Goal: Task Accomplishment & Management: Use online tool/utility

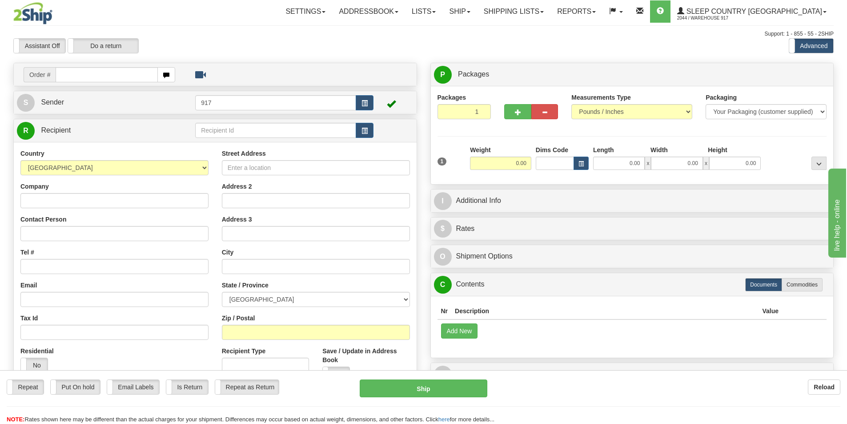
click at [81, 75] on input "text" at bounding box center [107, 74] width 102 height 15
click at [108, 79] on input "text" at bounding box center [107, 74] width 102 height 15
paste input "9000I028092"
type input "9000I028092_HUSHD"
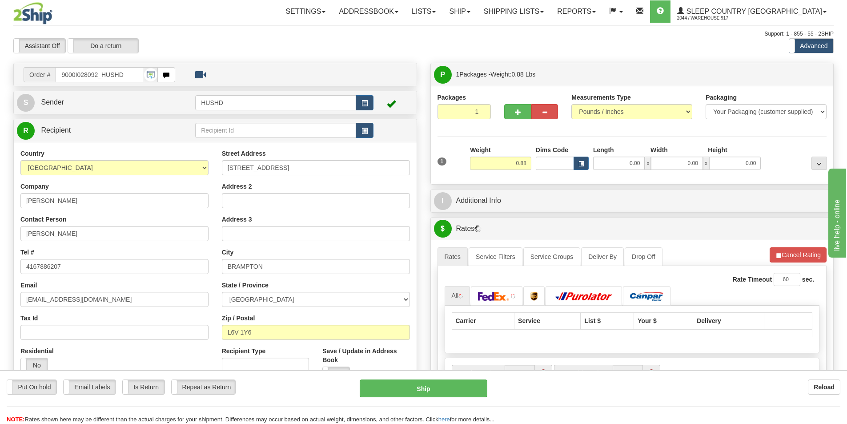
drag, startPoint x: 632, startPoint y: 150, endPoint x: 632, endPoint y: 160, distance: 10.2
click at [632, 153] on div "Length" at bounding box center [619, 150] width 57 height 11
click at [631, 163] on input "0.00" at bounding box center [619, 163] width 52 height 13
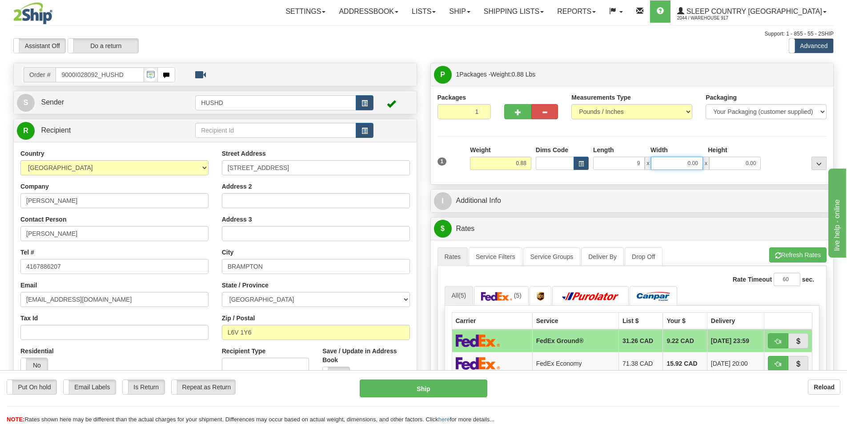
type input "9.00"
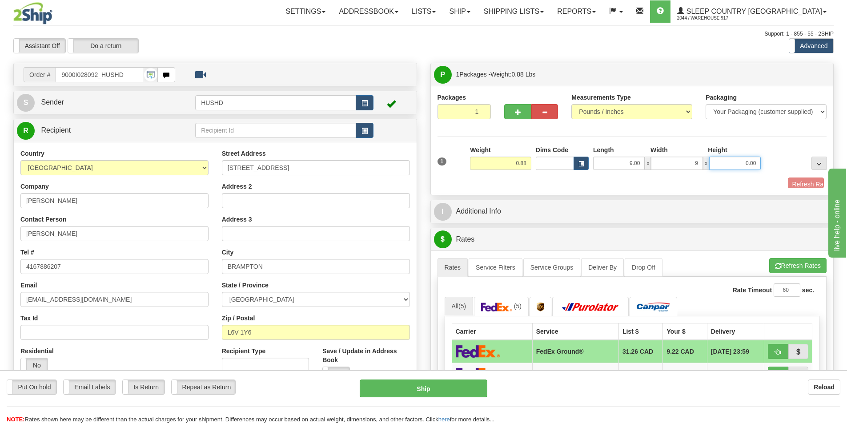
type input "9.00"
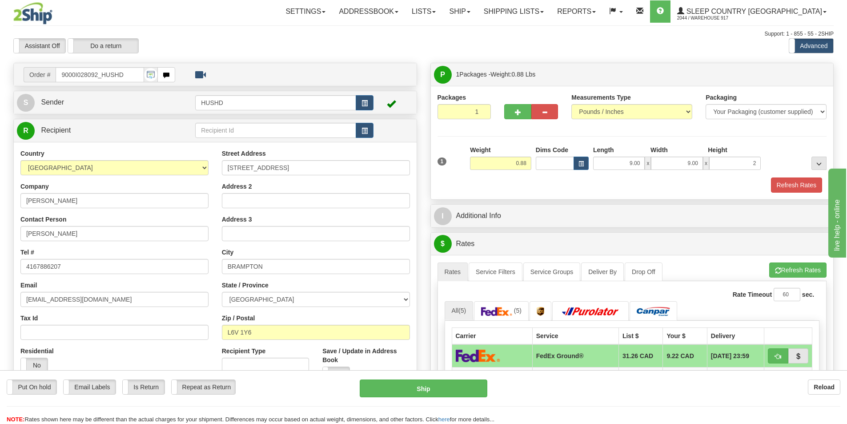
type input "2.00"
drag, startPoint x: 610, startPoint y: 186, endPoint x: 658, endPoint y: 186, distance: 48.0
click at [610, 186] on div "Refresh Rates" at bounding box center [632, 184] width 394 height 15
click at [795, 192] on button "Refresh Rates" at bounding box center [796, 184] width 51 height 15
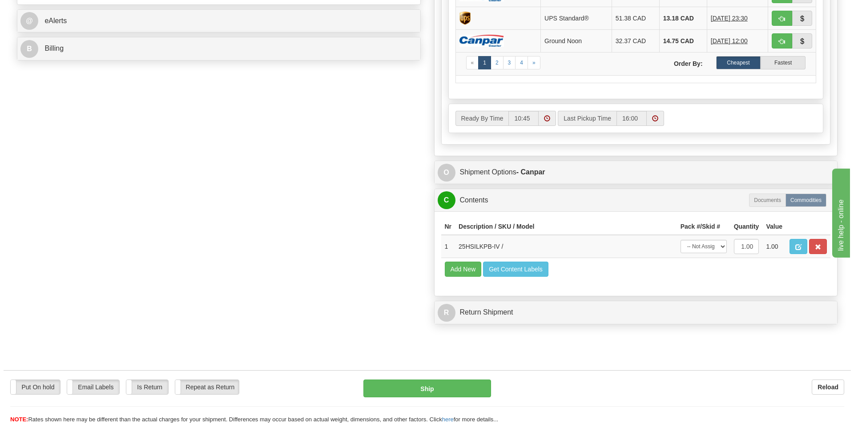
scroll to position [400, 0]
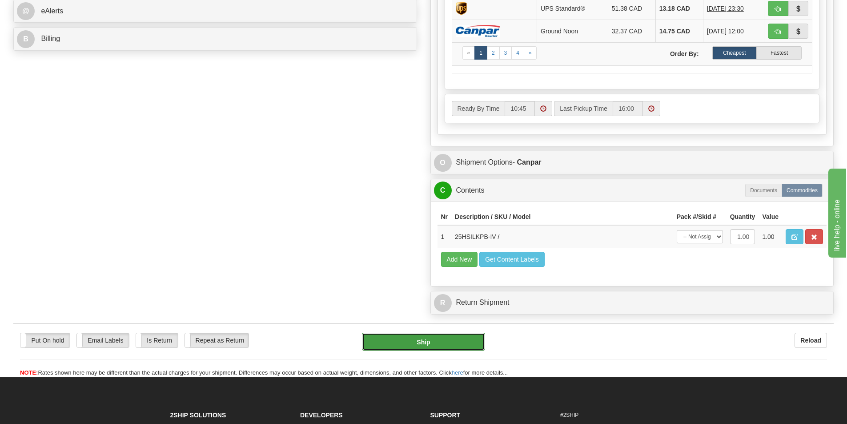
click at [446, 343] on button "Ship" at bounding box center [423, 342] width 123 height 18
type input "1"
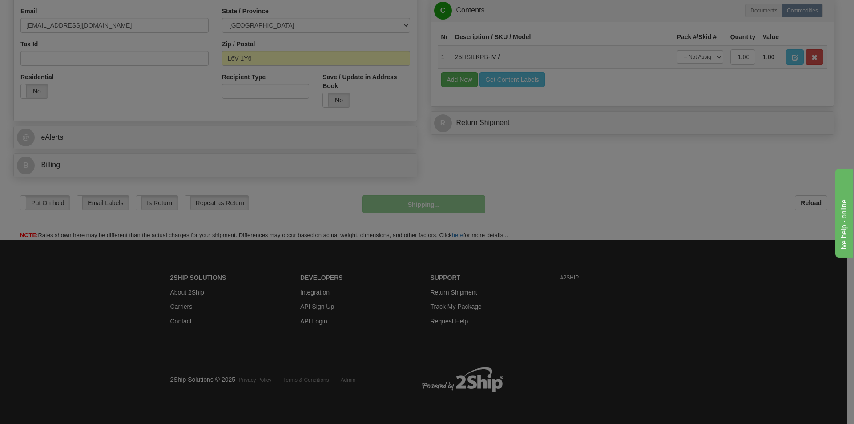
scroll to position [274, 0]
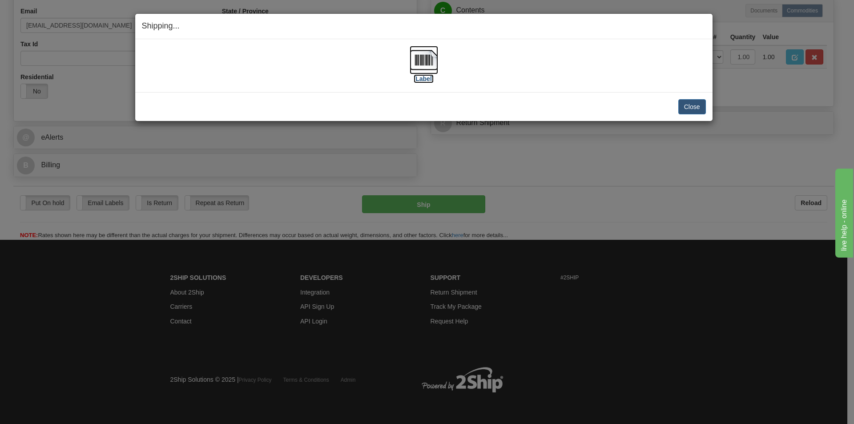
click at [424, 66] on img at bounding box center [424, 60] width 28 height 28
click at [693, 110] on button "Close" at bounding box center [692, 106] width 28 height 15
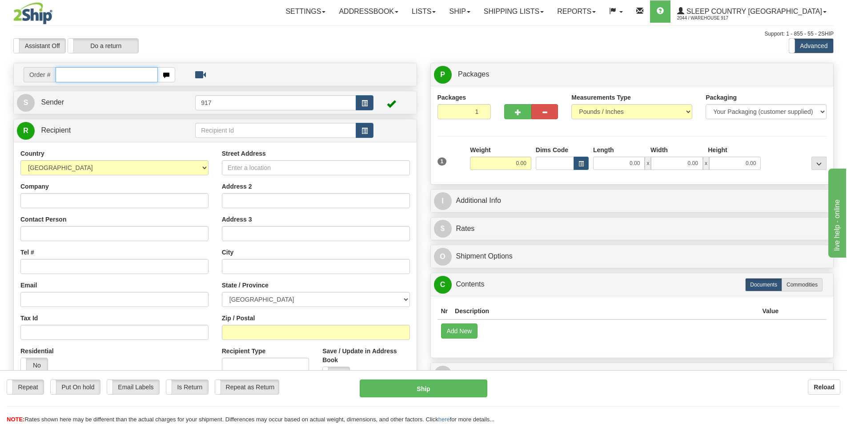
click at [71, 79] on input "text" at bounding box center [107, 74] width 102 height 15
click at [116, 76] on input "text" at bounding box center [107, 74] width 102 height 15
paste input "9002I028550"
type input "9002I028550_HUSHD"
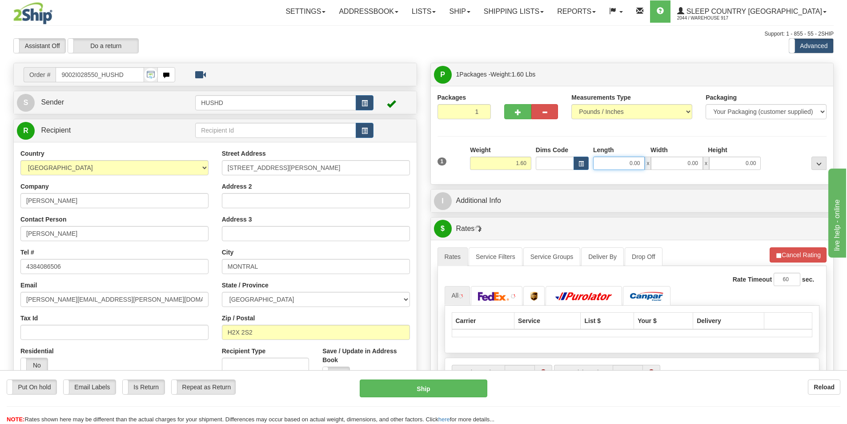
click at [635, 163] on input "0.00" at bounding box center [619, 163] width 52 height 13
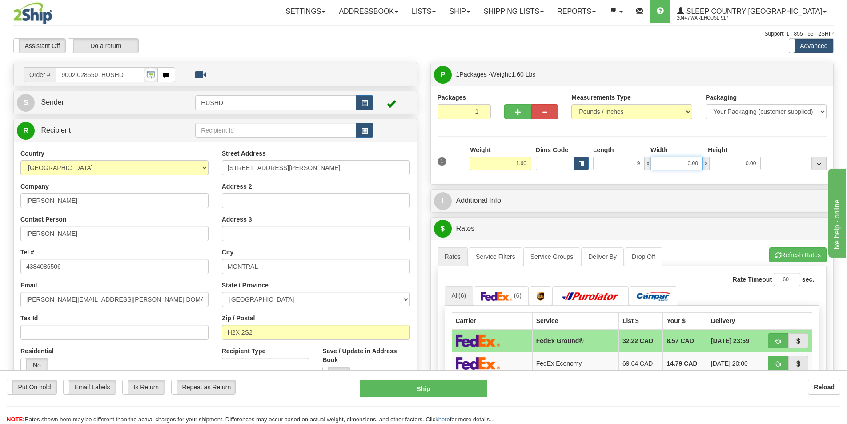
type input "9.00"
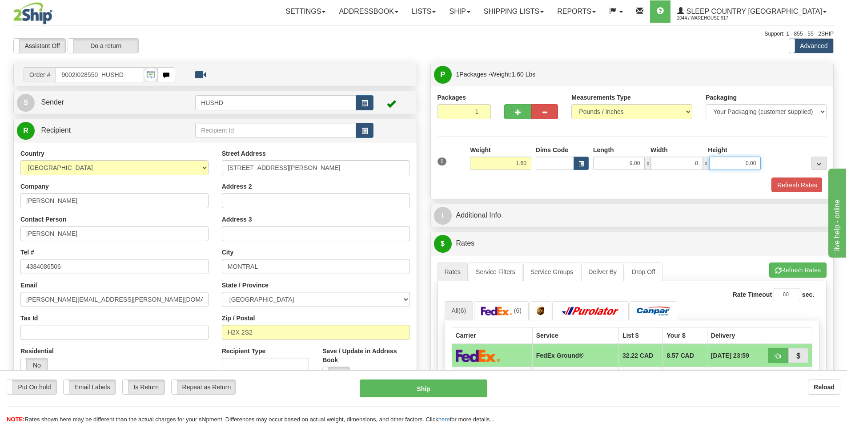
type input "8.00"
type input "3.00"
click at [594, 201] on div "P Packages 1 Packages - Weight: 1.60 Lbs Shipment Level Shipm. Package Level Pa…" at bounding box center [632, 398] width 417 height 671
click at [811, 186] on button "Refresh Rates" at bounding box center [796, 184] width 51 height 15
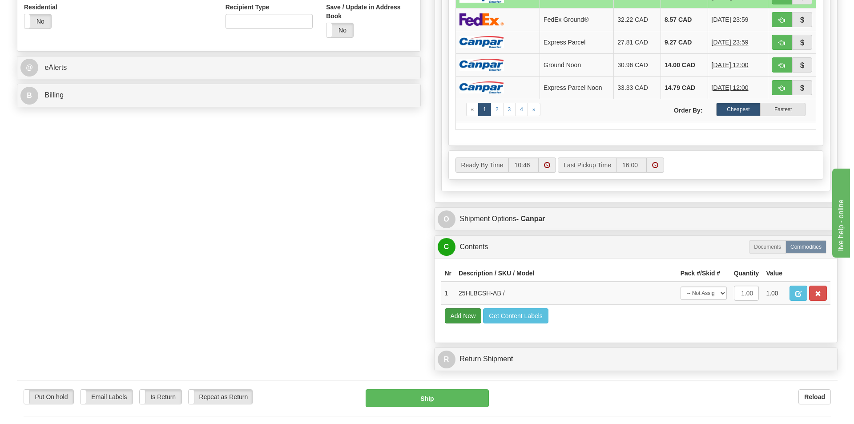
scroll to position [311, 0]
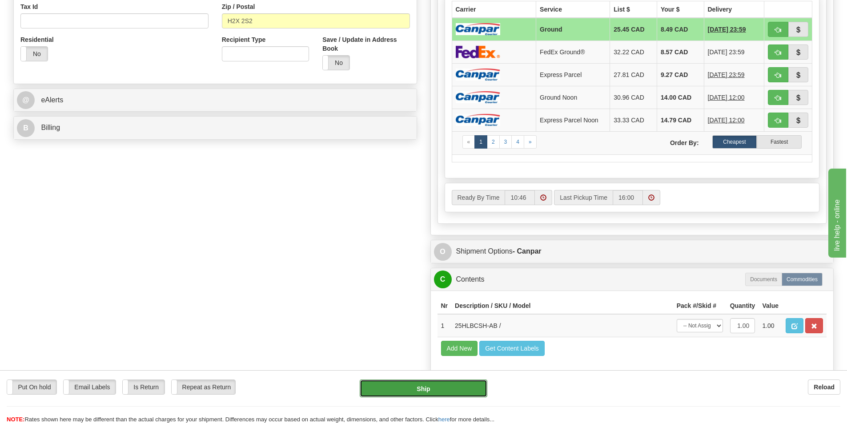
click at [426, 390] on button "Ship" at bounding box center [424, 388] width 128 height 18
type input "1"
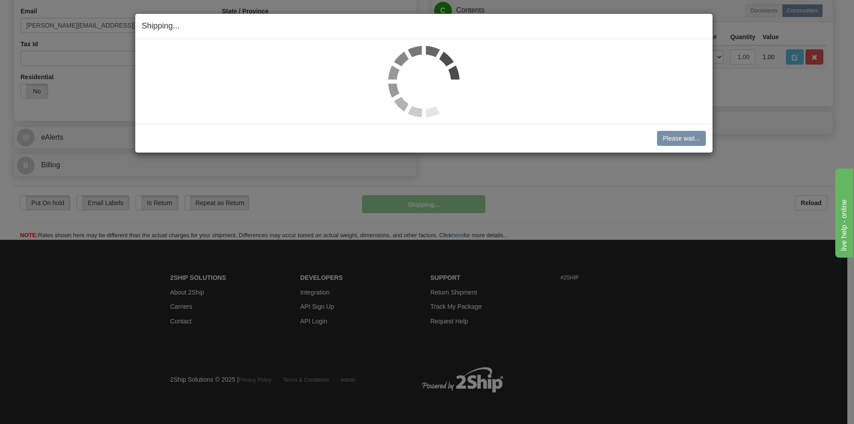
scroll to position [274, 0]
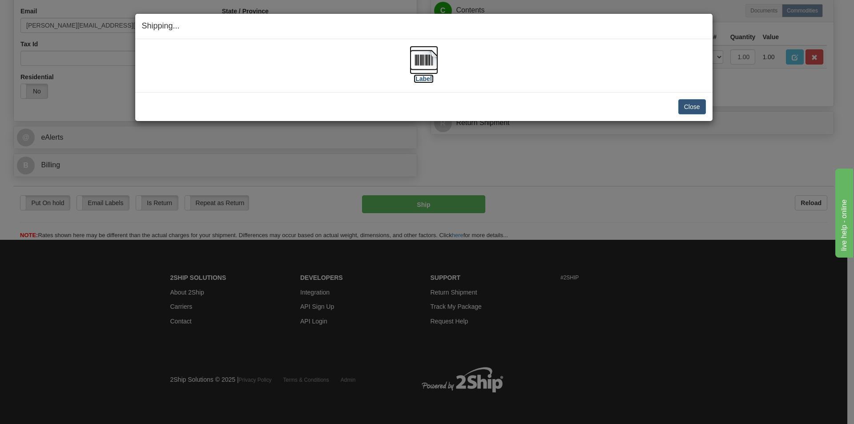
click at [416, 54] on img at bounding box center [424, 60] width 28 height 28
click at [700, 104] on button "Close" at bounding box center [692, 106] width 28 height 15
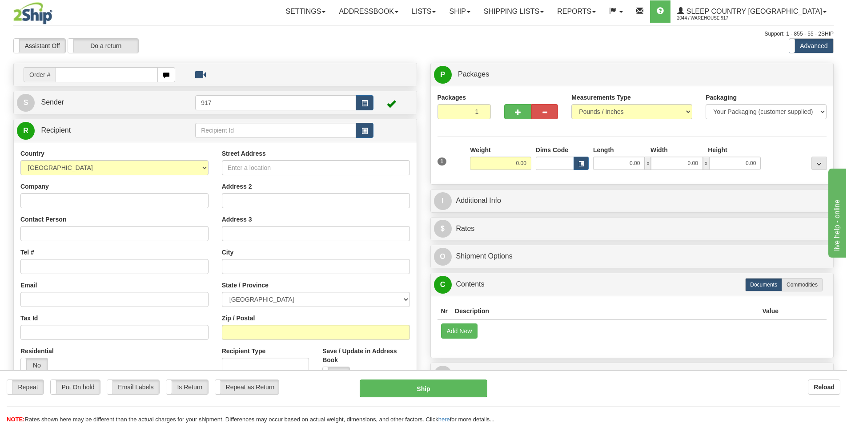
click at [551, 23] on nav "Toggle navigation Settings Shipping Preferences Fields Preferences New Groups" at bounding box center [495, 11] width 677 height 23
click at [550, 13] on link "Shipping lists" at bounding box center [513, 11] width 73 height 22
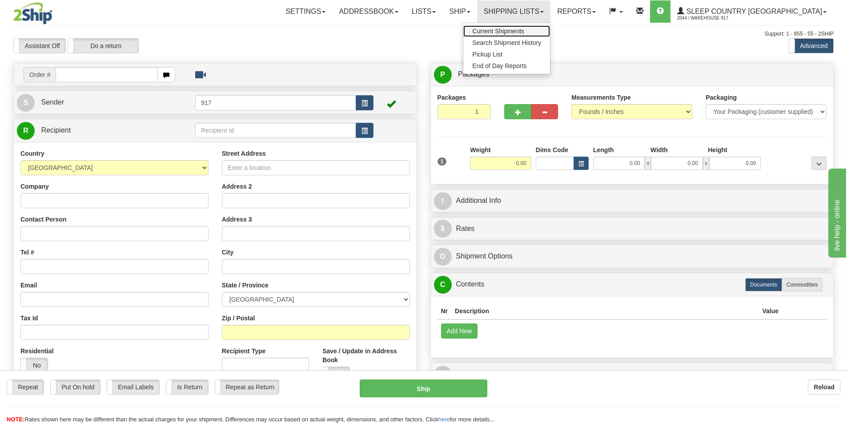
click at [524, 30] on span "Current Shipments" at bounding box center [498, 31] width 52 height 7
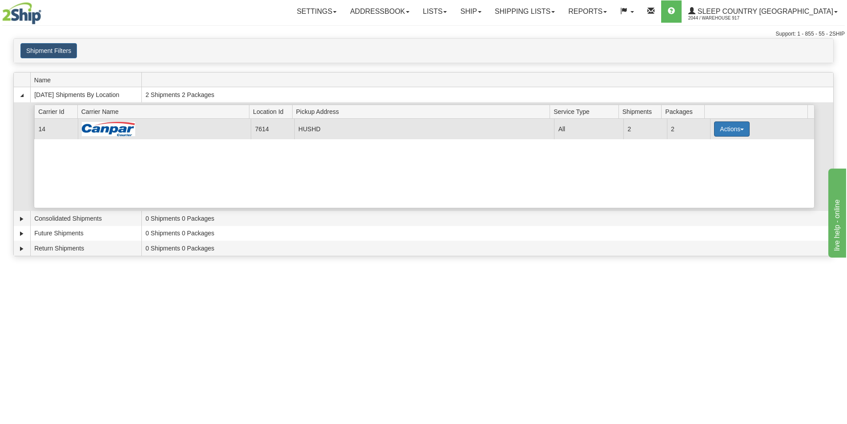
click at [723, 132] on button "Actions" at bounding box center [732, 128] width 36 height 15
click at [699, 159] on span "Close" at bounding box center [697, 157] width 20 height 6
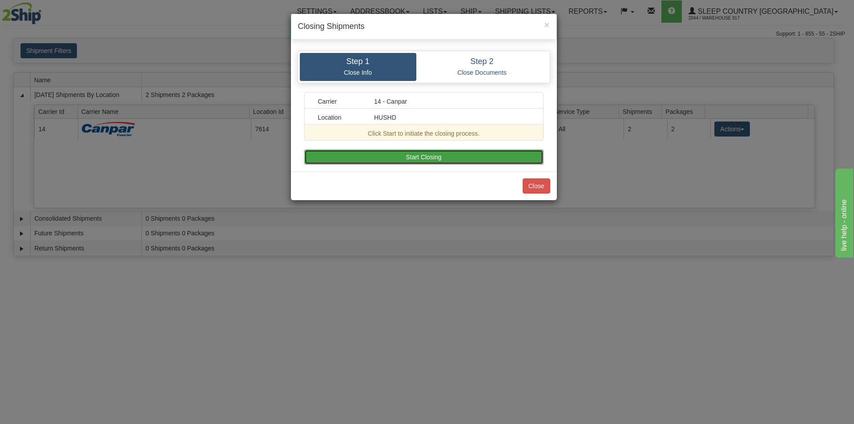
click at [449, 155] on button "Start Closing" at bounding box center [423, 156] width 239 height 15
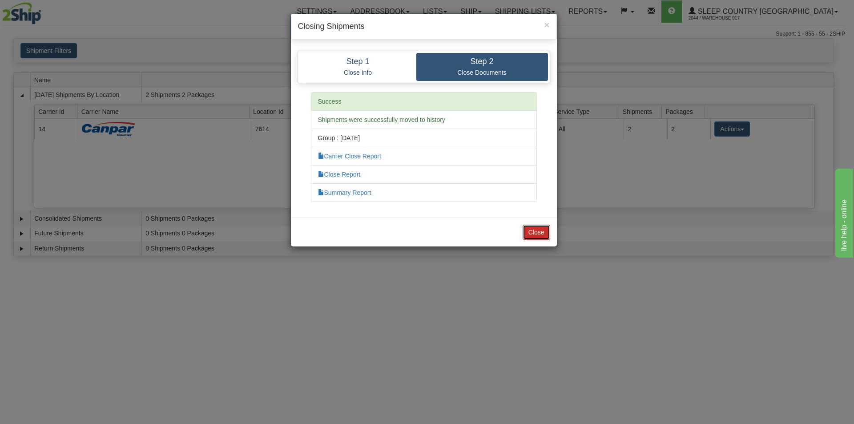
click at [533, 227] on button "Close" at bounding box center [536, 232] width 28 height 15
